Goal: Task Accomplishment & Management: Complete application form

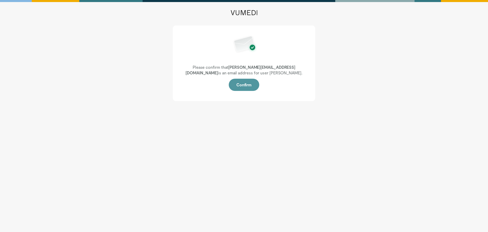
click at [239, 84] on button "Confirm" at bounding box center [244, 85] width 31 height 12
click at [243, 81] on button "Confirm" at bounding box center [244, 85] width 31 height 12
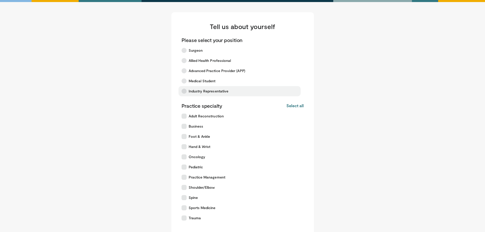
click at [241, 90] on label "Industry Representative" at bounding box center [239, 91] width 122 height 10
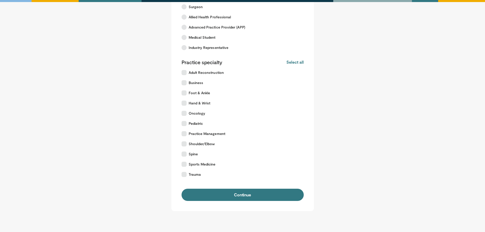
scroll to position [51, 0]
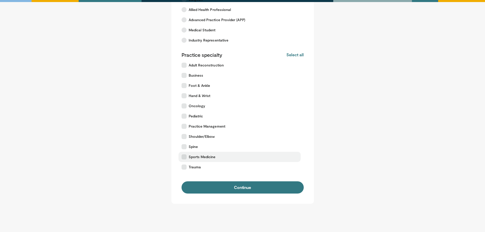
click at [181, 157] on icon at bounding box center [183, 156] width 5 height 5
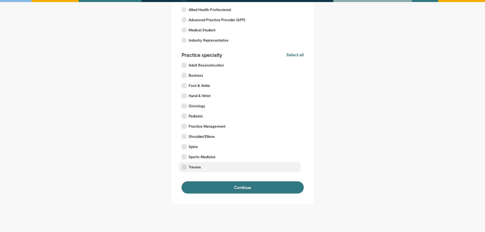
click at [181, 166] on icon at bounding box center [183, 166] width 5 height 5
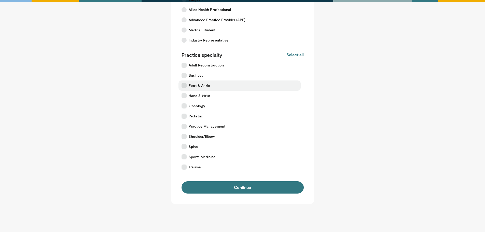
click at [183, 86] on icon at bounding box center [183, 85] width 5 height 5
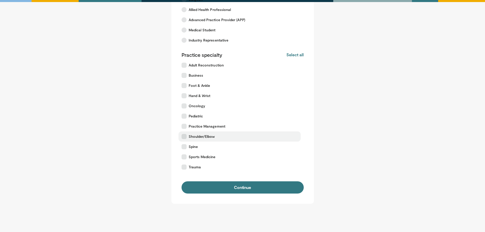
click at [185, 138] on icon at bounding box center [183, 136] width 5 height 5
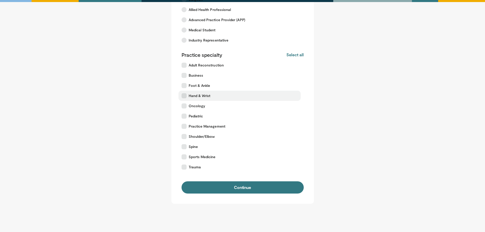
click at [186, 95] on icon at bounding box center [183, 95] width 5 height 5
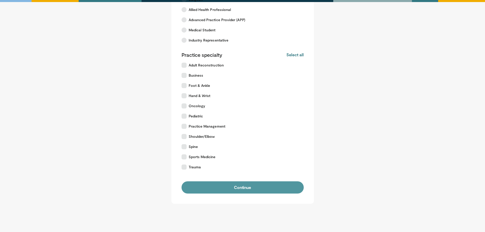
click at [230, 189] on button "Continue" at bounding box center [242, 187] width 122 height 12
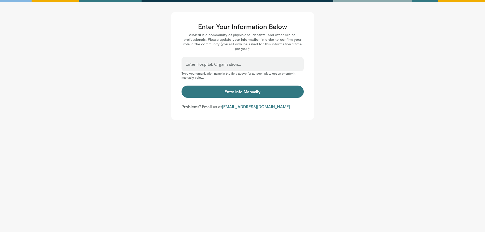
click at [244, 63] on div "Enter Hospital, Organization..." at bounding box center [242, 64] width 122 height 14
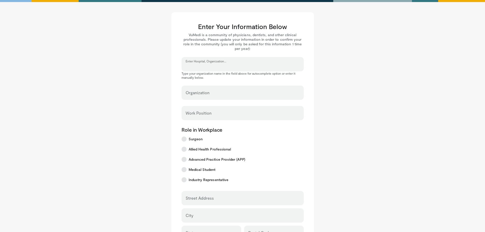
click at [244, 66] on input "Enter Hospital, Organization..." at bounding box center [242, 67] width 114 height 6
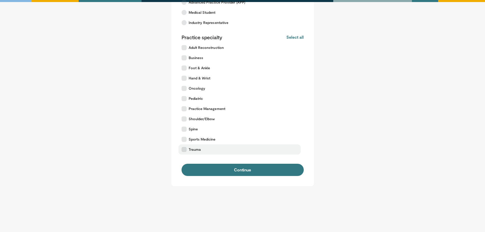
scroll to position [73, 0]
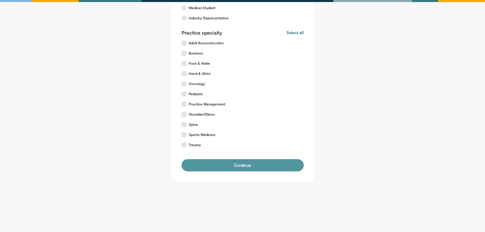
click at [260, 164] on button "Continue" at bounding box center [242, 165] width 122 height 12
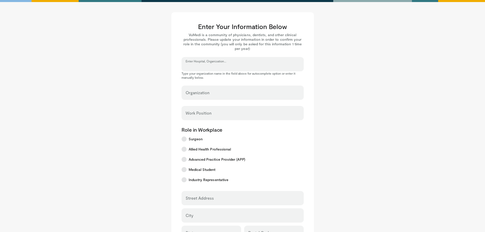
click at [250, 68] on input "Enter Hospital, Organization..." at bounding box center [242, 67] width 114 height 6
click at [251, 65] on input "Enter Hospital, Organization..." at bounding box center [242, 67] width 114 height 6
click at [240, 87] on div "Organization" at bounding box center [242, 92] width 122 height 14
click at [237, 92] on input "Organization" at bounding box center [242, 95] width 114 height 6
click at [234, 112] on div "Work Position" at bounding box center [242, 113] width 122 height 14
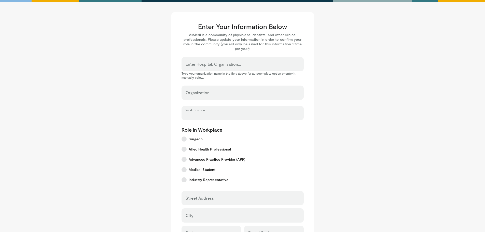
click at [234, 115] on input "Work Position" at bounding box center [242, 115] width 114 height 6
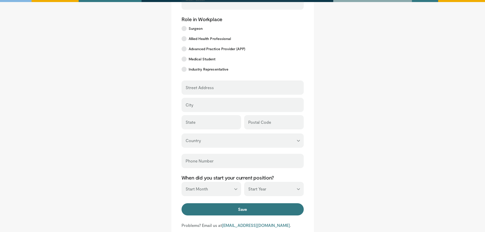
scroll to position [127, 0]
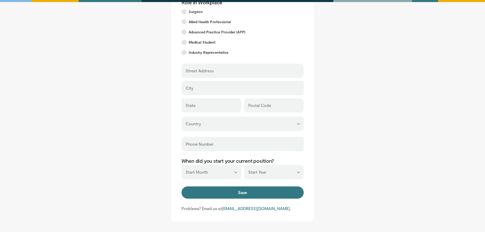
click at [208, 167] on select "*** ******* ******** ***** ***** *** **** **** ****** ********* ******* *******…" at bounding box center [211, 172] width 60 height 14
click at [129, 166] on main "Enter Your Information Below VuMedi is a community of physicians, dentists, and…" at bounding box center [242, 53] width 315 height 336
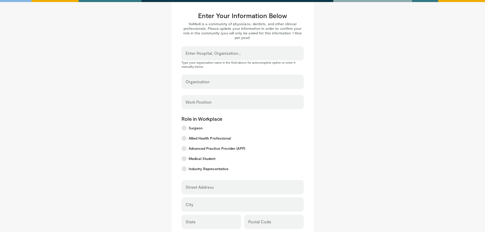
scroll to position [0, 0]
